Goal: Information Seeking & Learning: Compare options

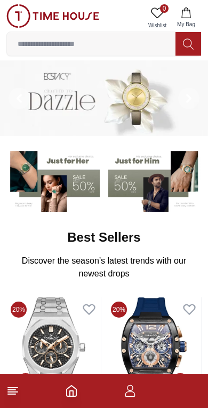
click at [130, 46] on input at bounding box center [91, 43] width 169 height 21
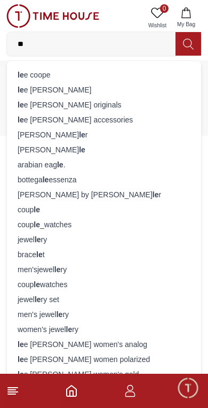
type input "**"
click at [94, 71] on div "le e coope" at bounding box center [104, 74] width 182 height 15
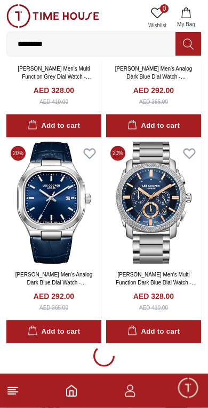
scroll to position [1819, 0]
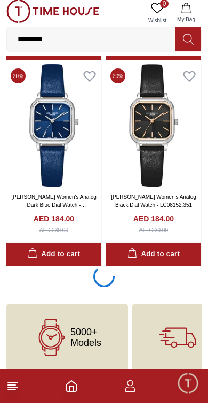
scroll to position [6002, 0]
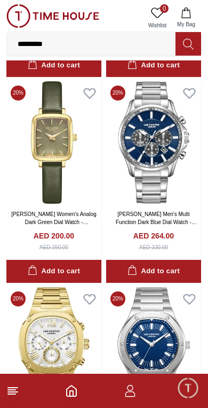
scroll to position [6403, 0]
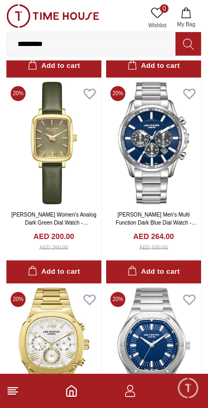
click at [148, 147] on img at bounding box center [153, 143] width 95 height 122
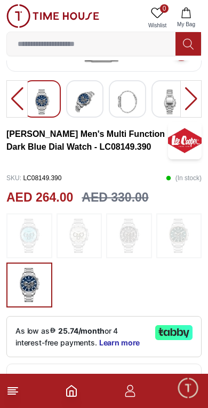
scroll to position [155, 0]
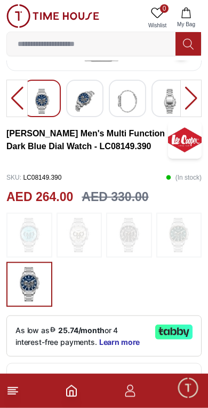
click at [72, 229] on img at bounding box center [79, 235] width 27 height 34
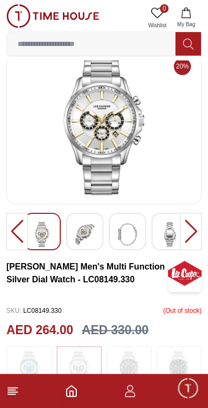
scroll to position [19, 0]
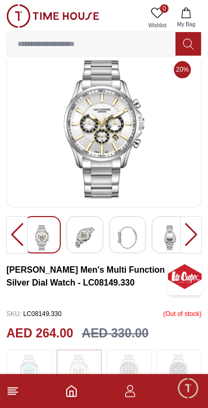
click at [122, 153] on img at bounding box center [103, 128] width 177 height 139
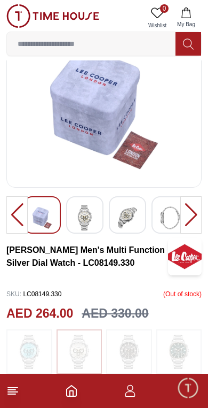
scroll to position [88, 0]
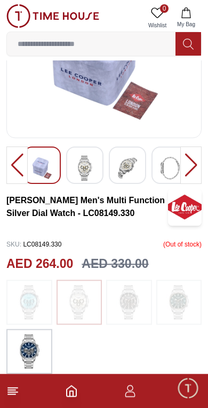
click at [180, 295] on img at bounding box center [179, 302] width 27 height 34
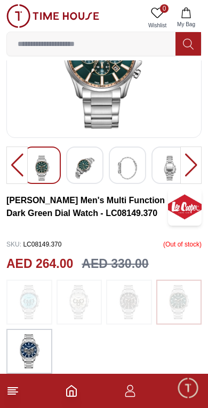
click at [42, 343] on img at bounding box center [29, 351] width 27 height 34
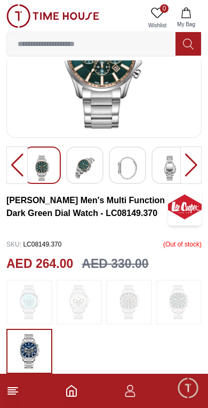
click at [33, 345] on img at bounding box center [29, 351] width 27 height 34
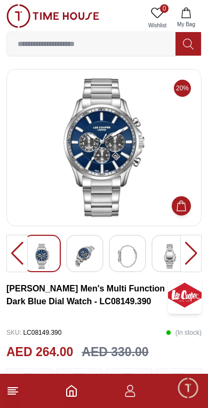
click at [91, 182] on img at bounding box center [103, 147] width 177 height 139
click at [134, 166] on img at bounding box center [103, 147] width 177 height 139
